Goal: Communication & Community: Answer question/provide support

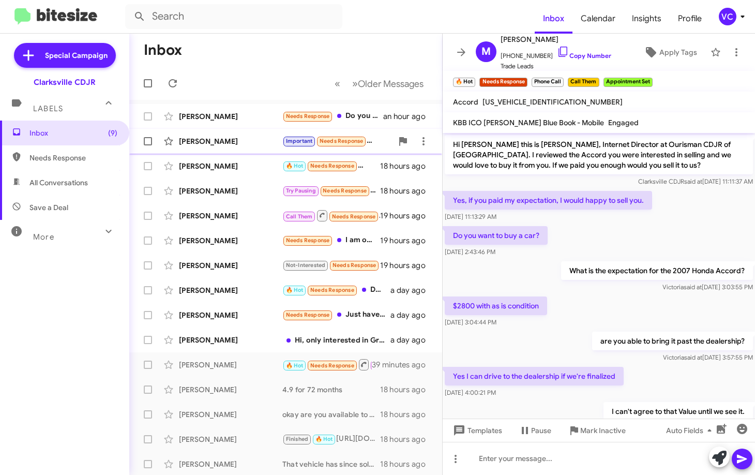
scroll to position [114, 0]
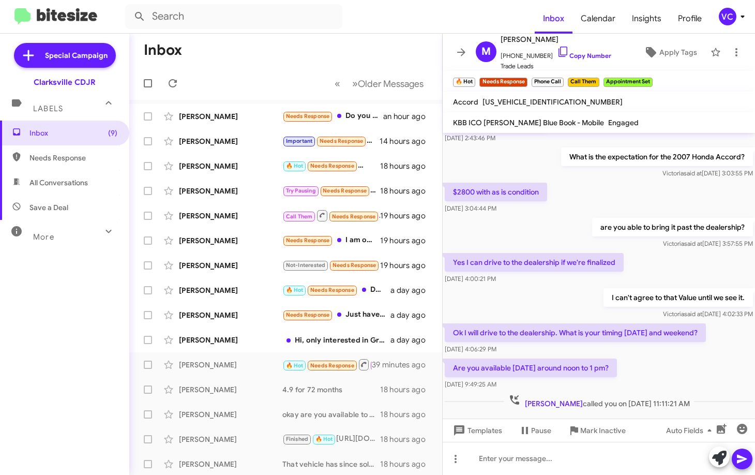
click at [715, 362] on div "Are you available [DATE] around noon to 1 pm? [DATE] 9:49:25 AM" at bounding box center [599, 373] width 313 height 35
click at [582, 356] on div "Are you available [DATE] around noon to 1 pm? [DATE] 9:49:25 AM" at bounding box center [599, 373] width 313 height 35
click at [576, 277] on div "[DATE] 4:00:21 PM" at bounding box center [534, 279] width 179 height 10
drag, startPoint x: 586, startPoint y: 261, endPoint x: 578, endPoint y: 258, distance: 8.6
click at [584, 260] on p "Yes I can drive to the dealership if we're finalized" at bounding box center [534, 262] width 179 height 19
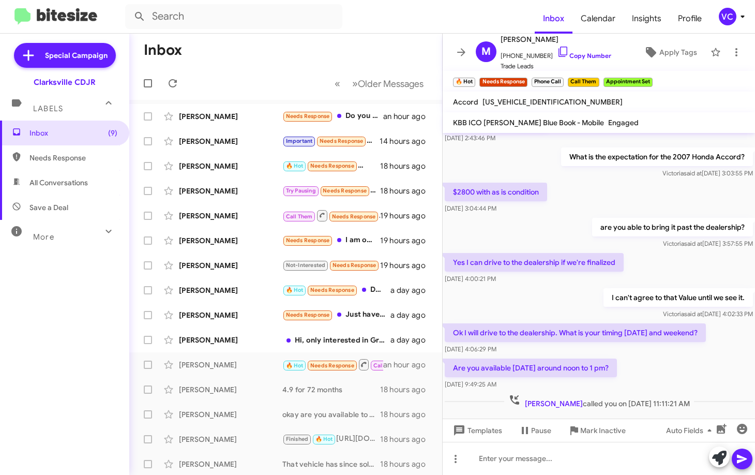
click at [604, 289] on p "I can't agree to that Value until we see it." at bounding box center [679, 297] width 150 height 19
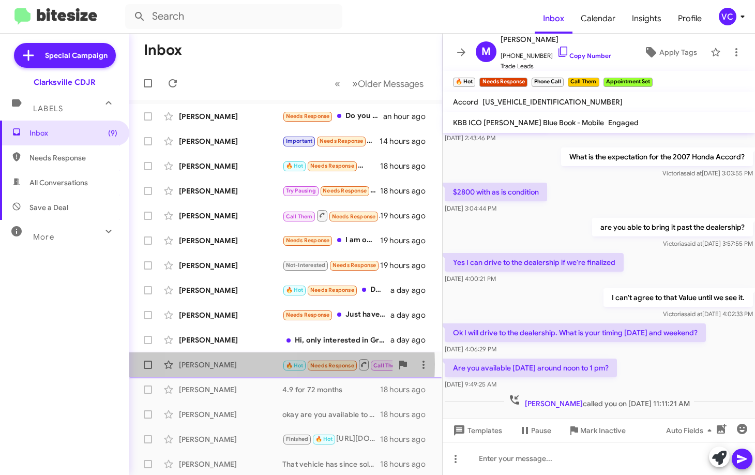
click at [234, 364] on div "[PERSON_NAME]" at bounding box center [230, 365] width 103 height 10
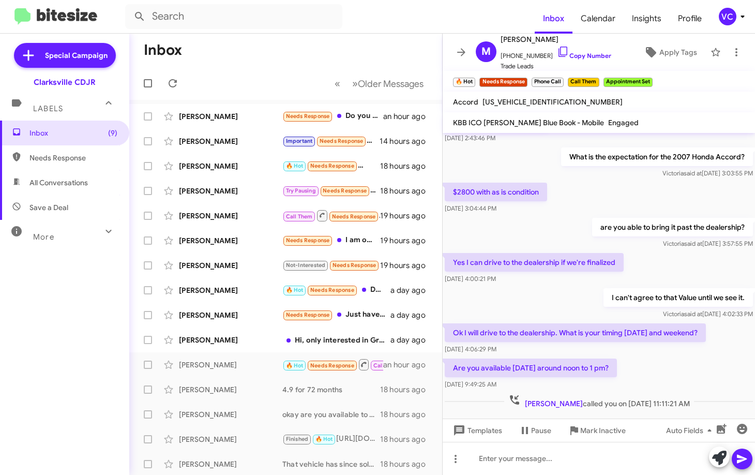
click at [592, 232] on p "are you able to bring it past the dealership?" at bounding box center [672, 227] width 161 height 19
click at [530, 78] on span "×" at bounding box center [526, 77] width 8 height 12
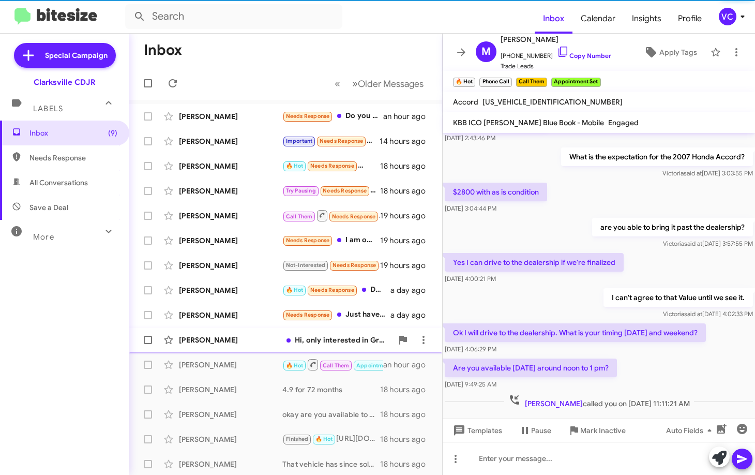
click at [208, 346] on div "[PERSON_NAME] Hi, only interested in Granite gladiator soft top,,, can you secu…" at bounding box center [286, 340] width 296 height 21
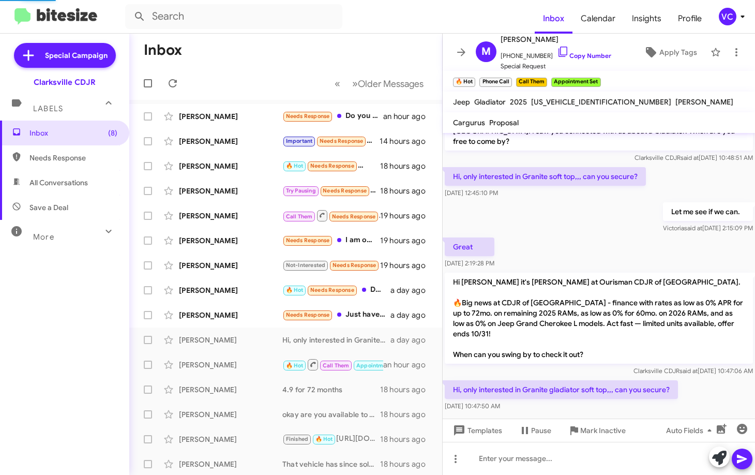
scroll to position [3, 0]
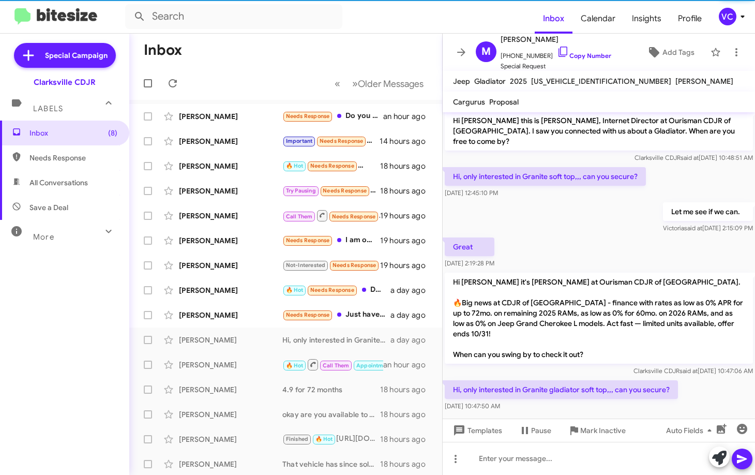
click at [597, 318] on p "Hi [PERSON_NAME] it's [PERSON_NAME] at Ourisman CDJR of [GEOGRAPHIC_DATA]. 🔥Big…" at bounding box center [599, 318] width 308 height 91
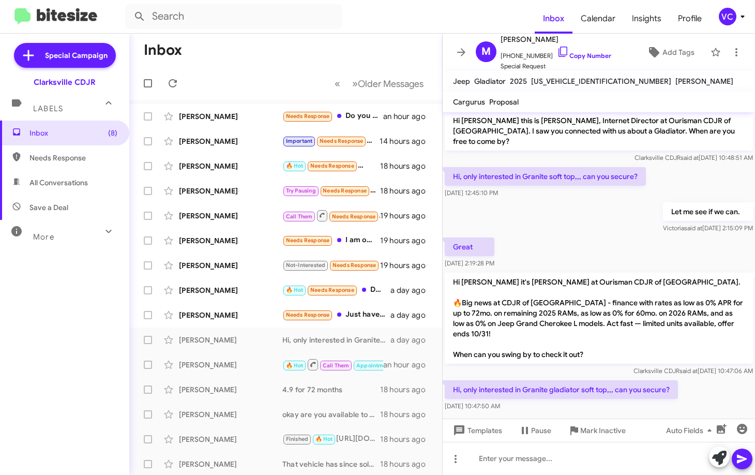
click at [719, 388] on div "Hi, only interested in Granite gladiator soft top,,, can you secure? [DATE] 10:…" at bounding box center [599, 395] width 313 height 35
click at [630, 237] on div "Great [DATE] 2:19:28 PM" at bounding box center [599, 252] width 313 height 35
click at [580, 57] on link "Copy Number" at bounding box center [584, 56] width 54 height 8
click at [663, 224] on span "[PERSON_NAME] said at [DATE] 2:15:09 PM" at bounding box center [708, 228] width 90 height 8
click at [701, 399] on div "Hi, only interested in Granite gladiator soft top,,, can you secure? [DATE] 10:…" at bounding box center [599, 395] width 313 height 35
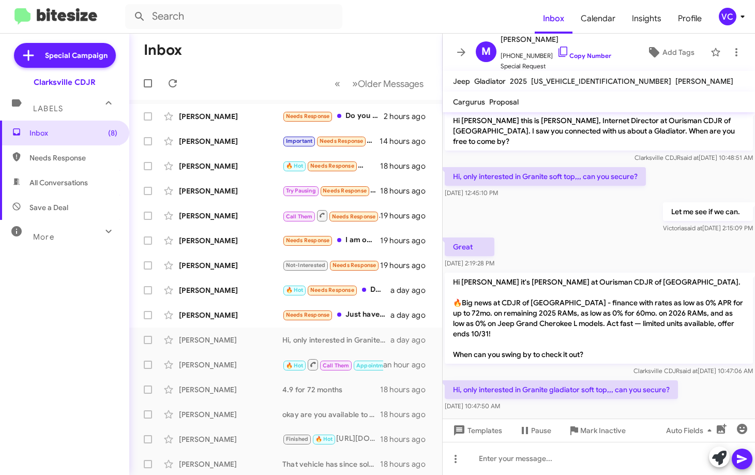
click at [672, 273] on p "Hi [PERSON_NAME] it's [PERSON_NAME] at Ourisman CDJR of [GEOGRAPHIC_DATA]. 🔥Big…" at bounding box center [599, 318] width 308 height 91
